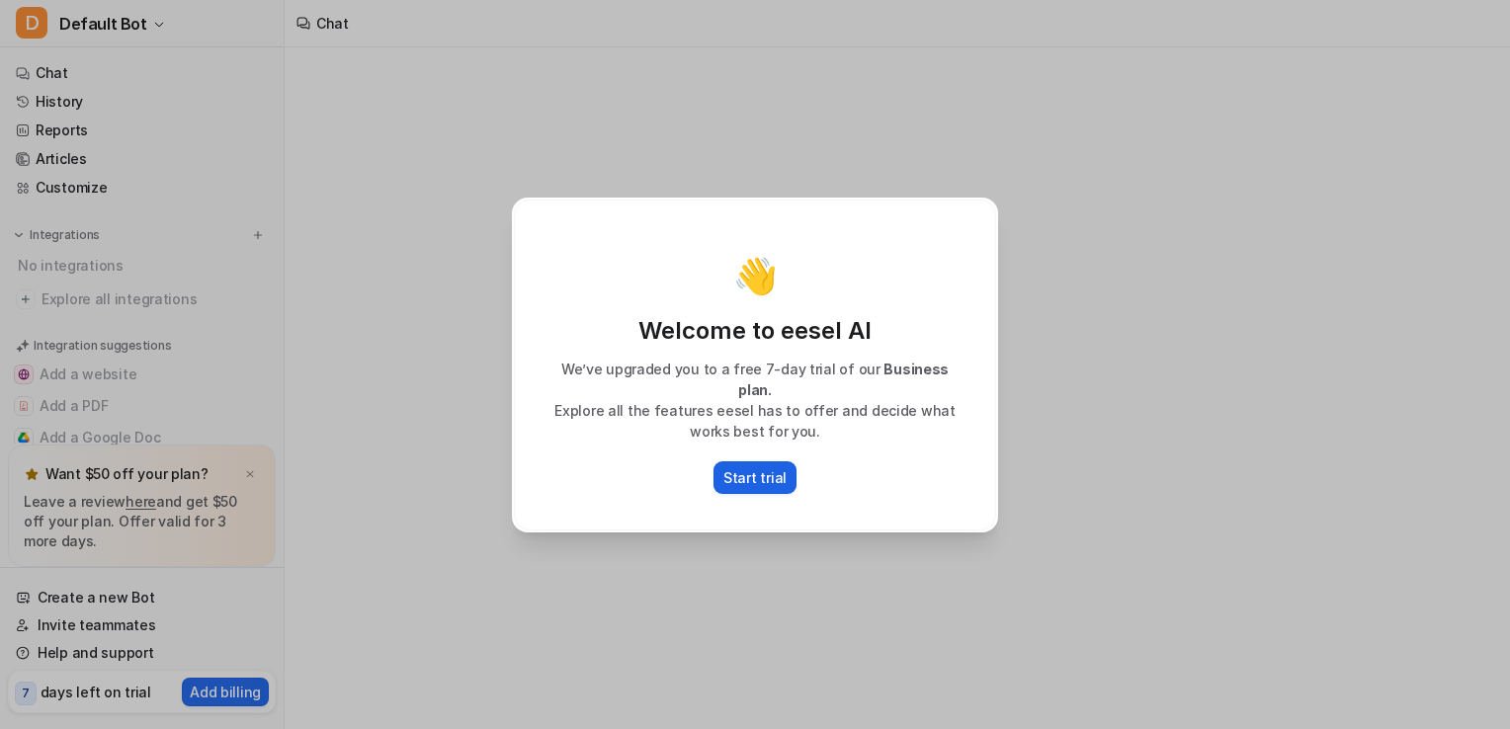
click at [745, 468] on p "Start trial" at bounding box center [754, 477] width 63 height 21
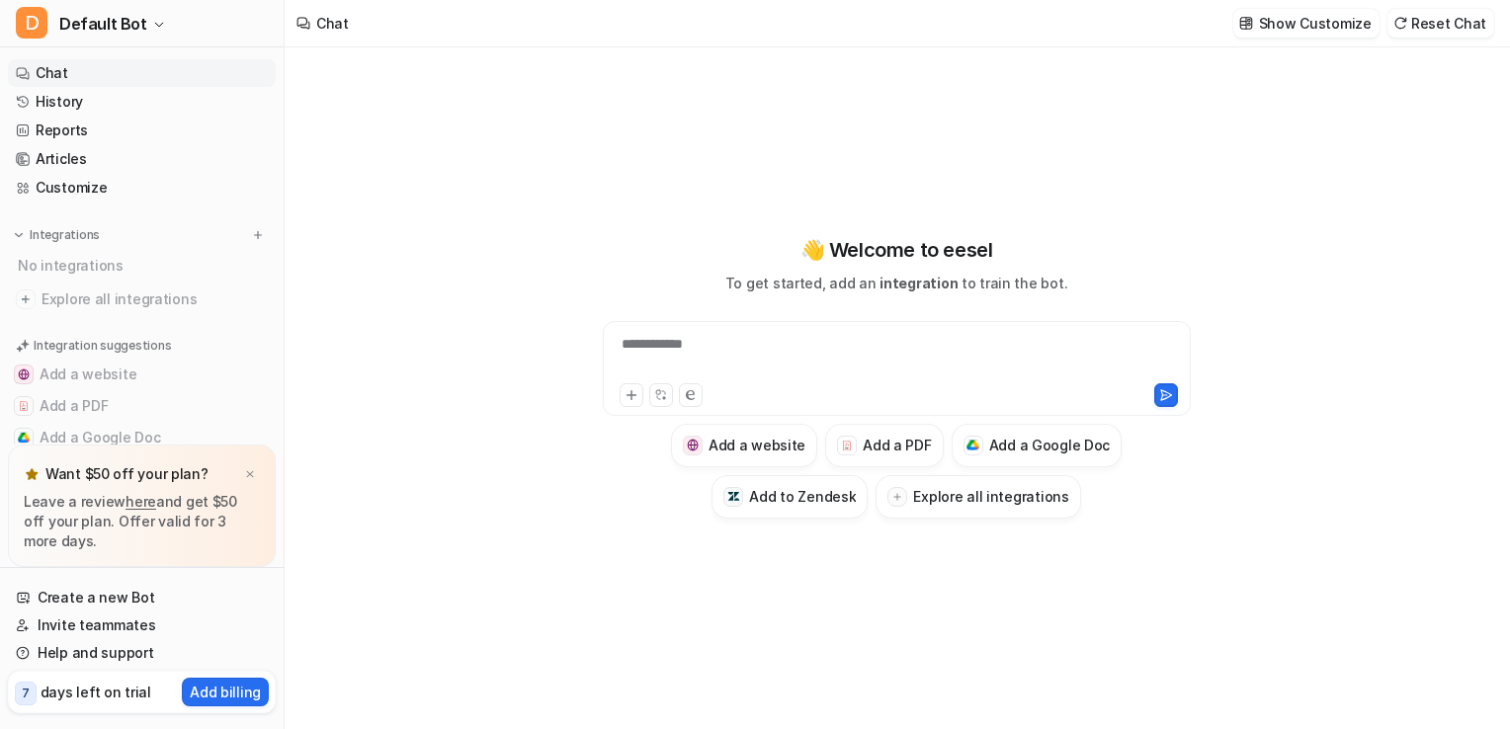
type textarea "**********"
click at [872, 360] on div at bounding box center [897, 356] width 578 height 45
click at [830, 358] on div at bounding box center [897, 356] width 578 height 45
